Goal: Information Seeking & Learning: Learn about a topic

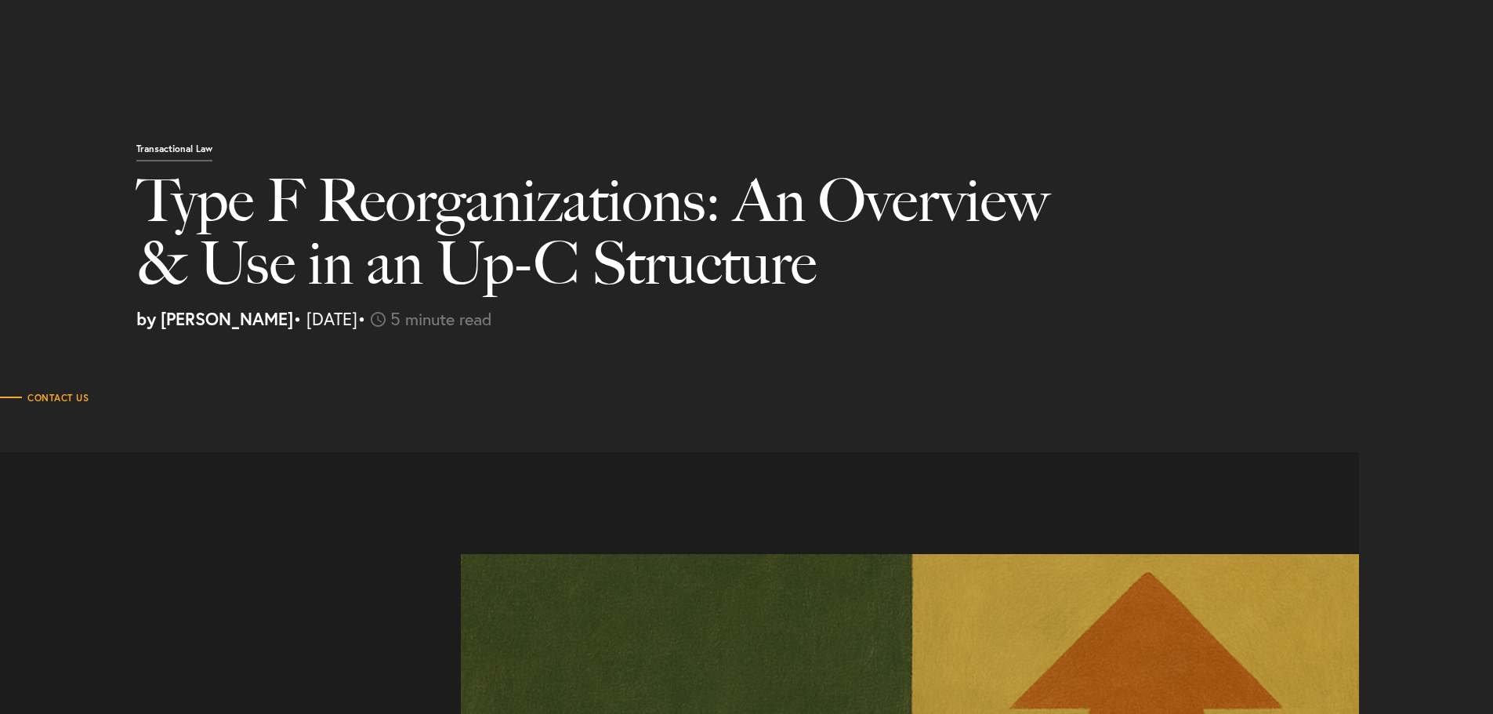
select select "US"
select select "Austin"
select select "Business and Civil Litigation"
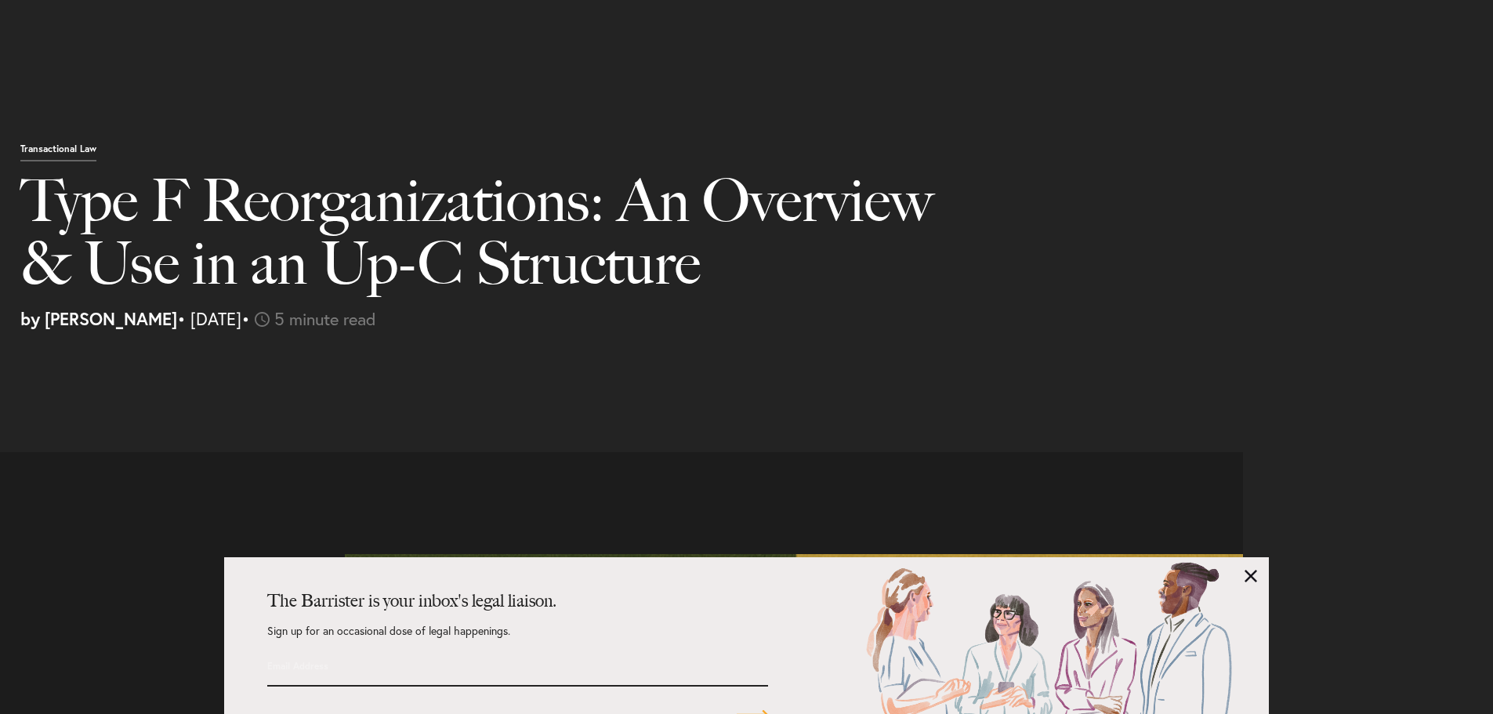
scroll to position [2111, 0]
drag, startPoint x: 714, startPoint y: 223, endPoint x: 726, endPoint y: 230, distance: 13.3
drag, startPoint x: 710, startPoint y: 229, endPoint x: 762, endPoint y: 230, distance: 51.7
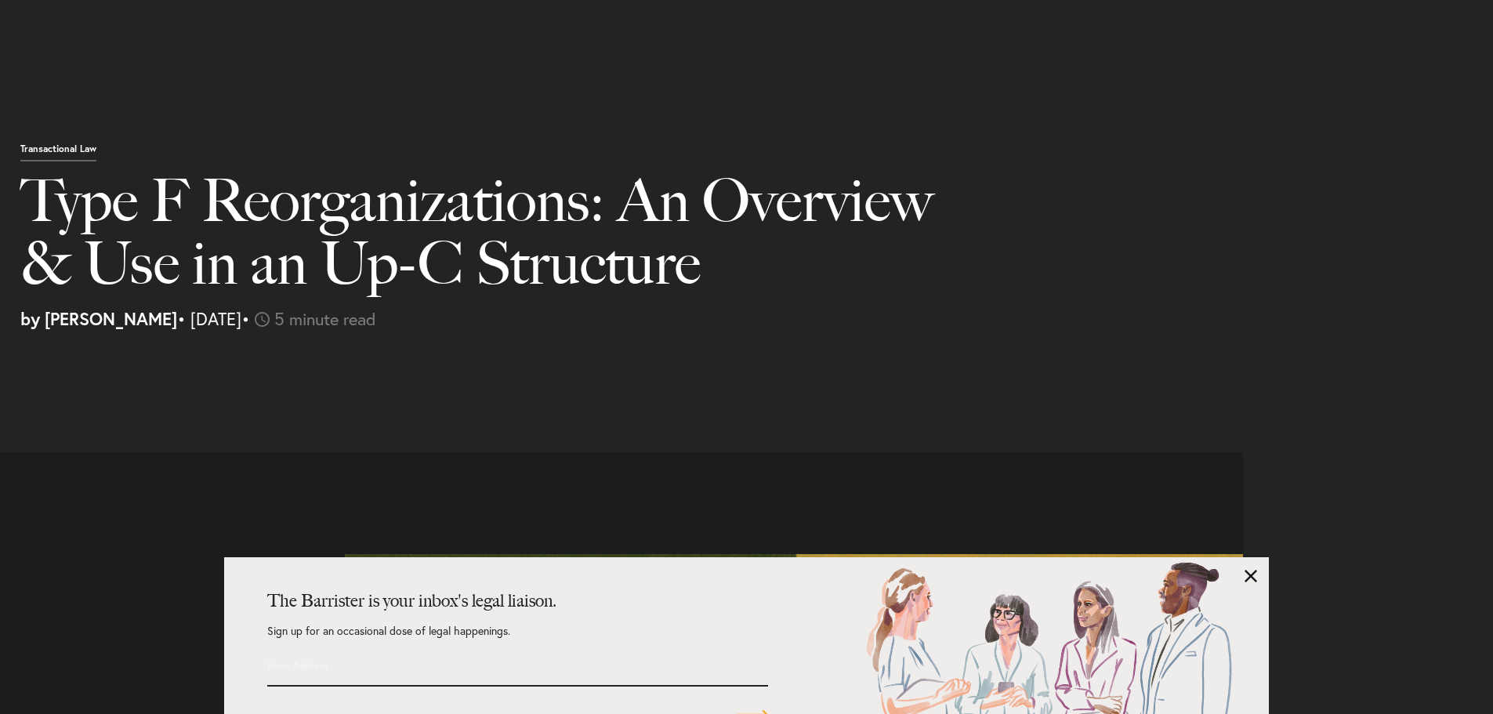
copy span "IRC § 381"
